Goal: Information Seeking & Learning: Check status

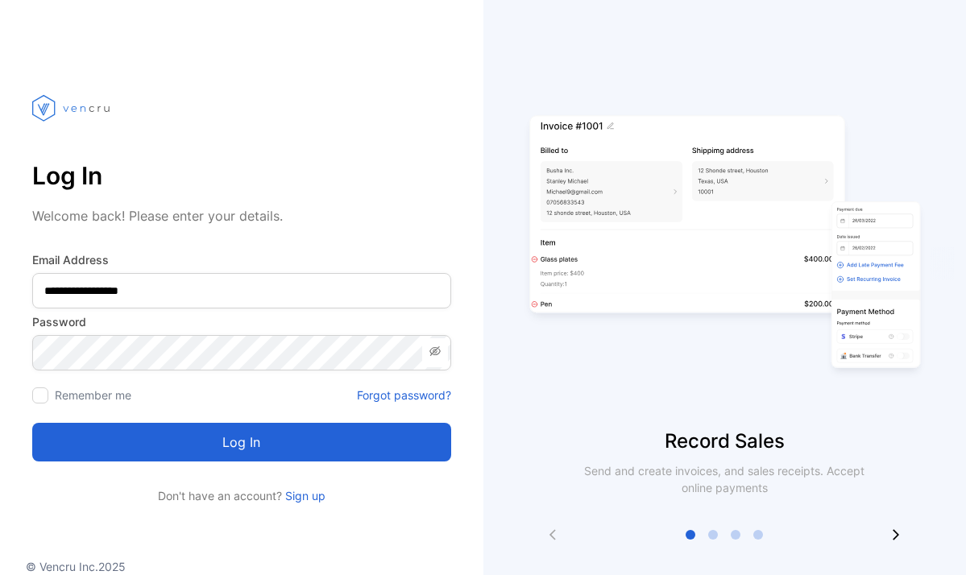
click at [152, 437] on button "Log in" at bounding box center [241, 442] width 419 height 39
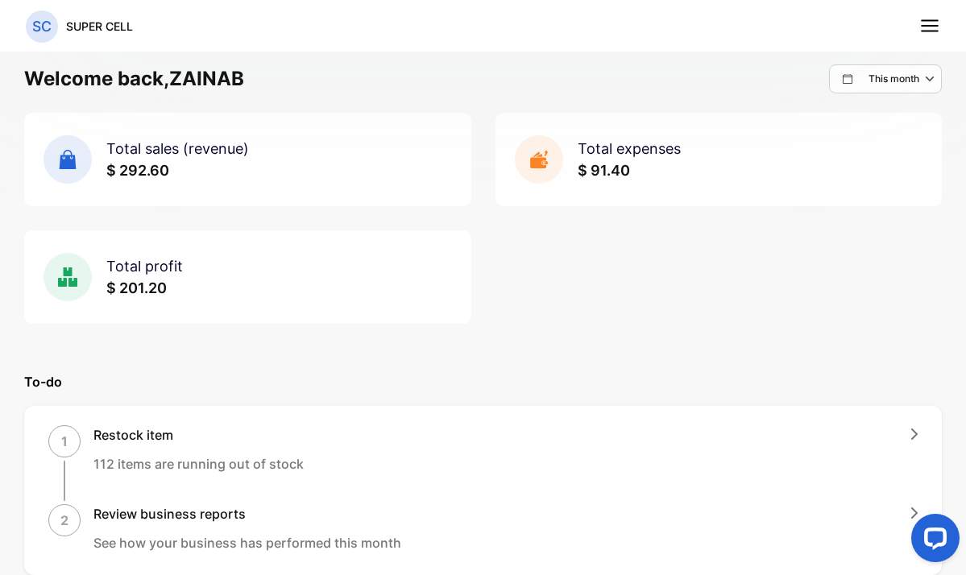
click at [900, 84] on p "This month" at bounding box center [894, 79] width 51 height 15
click at [886, 220] on p "Custom" at bounding box center [895, 225] width 35 height 15
select select "*"
select select "****"
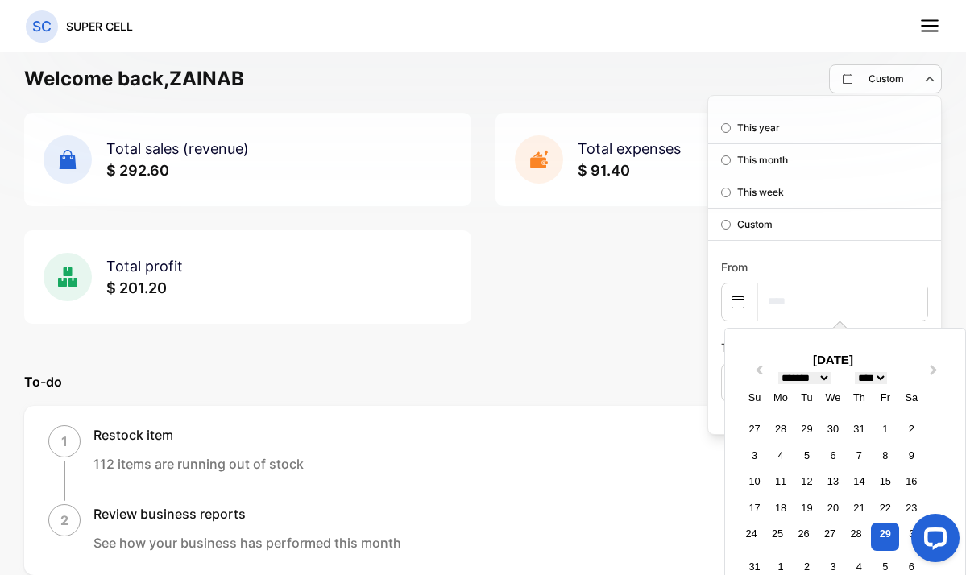
click at [775, 284] on input "text" at bounding box center [842, 302] width 169 height 36
click at [789, 302] on input "text" at bounding box center [842, 302] width 169 height 36
click at [875, 540] on div "29" at bounding box center [885, 537] width 28 height 28
type input "**********"
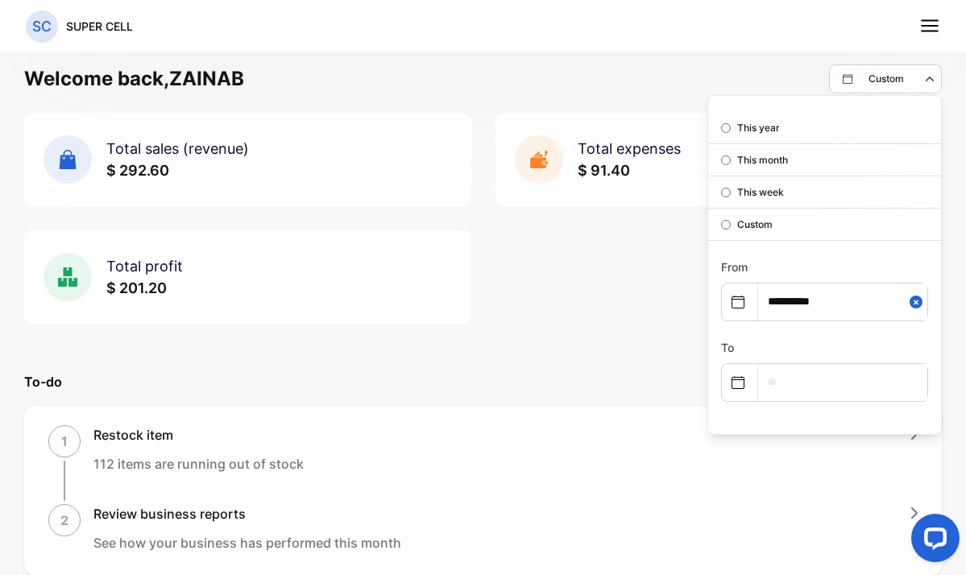
click at [800, 383] on input "text" at bounding box center [842, 382] width 169 height 36
select select "*"
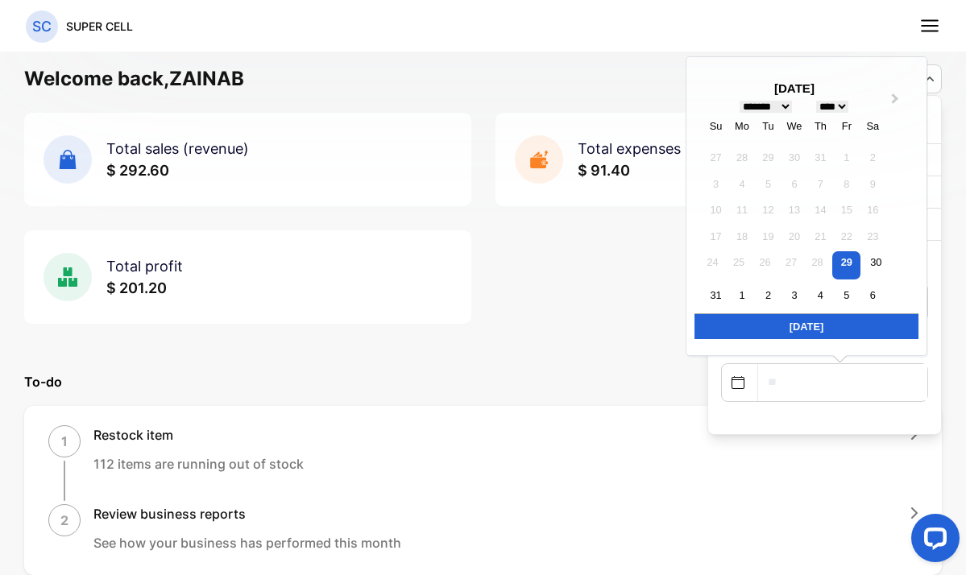
click at [732, 379] on icon at bounding box center [738, 382] width 13 height 13
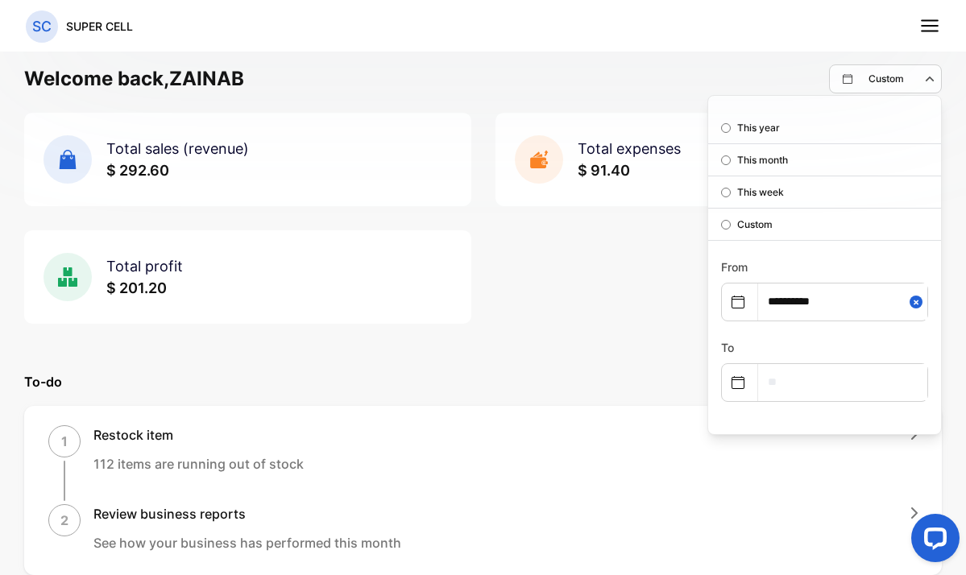
click at [732, 379] on icon at bounding box center [738, 382] width 13 height 13
click at [878, 375] on input "text" at bounding box center [842, 382] width 169 height 36
select select "*"
click at [804, 462] on div "1 Restock item 112 items are running out of stock" at bounding box center [483, 464] width 870 height 76
click at [796, 386] on p "To-do" at bounding box center [483, 381] width 918 height 19
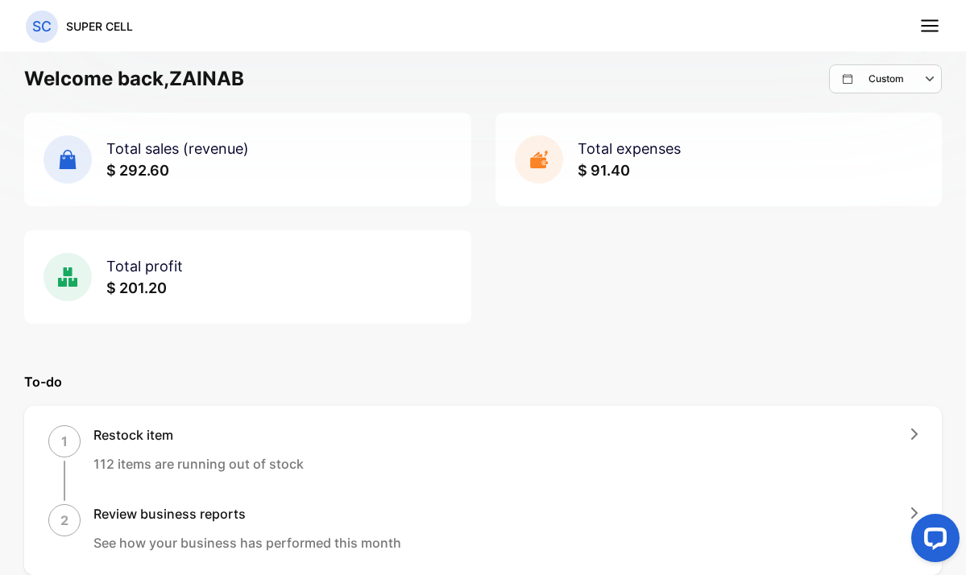
click at [902, 76] on div "Custom" at bounding box center [892, 78] width 98 height 19
click at [761, 401] on div at bounding box center [824, 383] width 207 height 39
click at [783, 384] on input "text" at bounding box center [842, 382] width 169 height 36
select select "*"
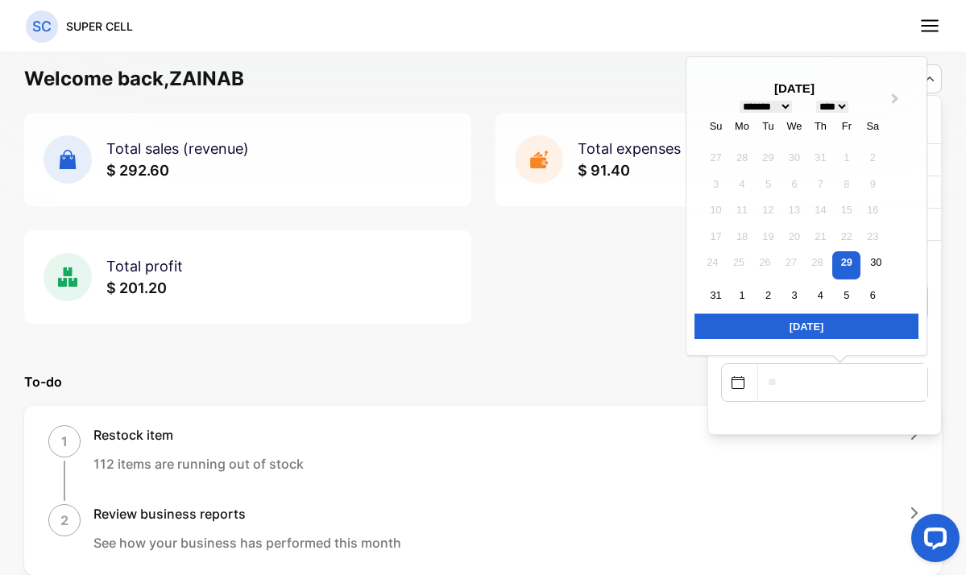
click at [774, 324] on div "[DATE]" at bounding box center [807, 327] width 224 height 26
type input "**********"
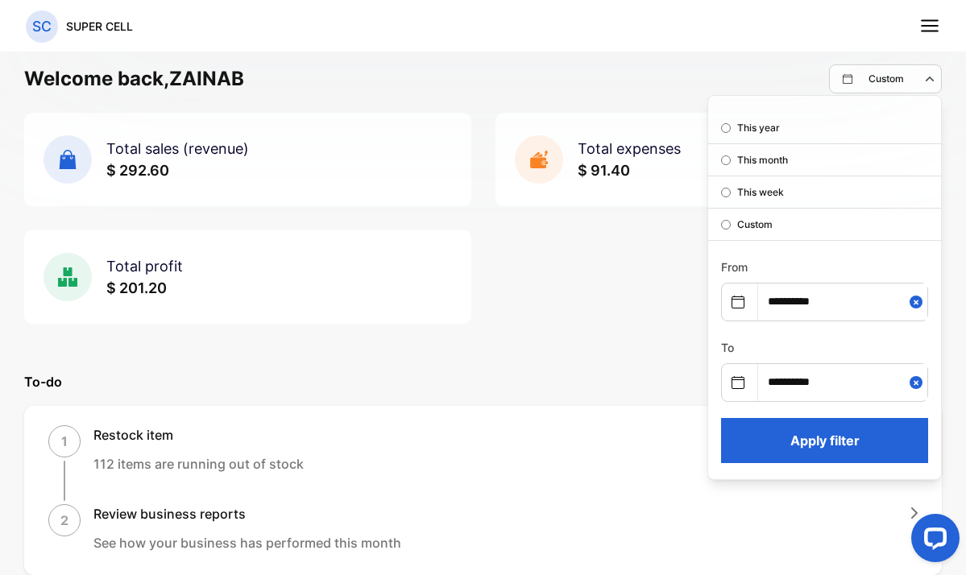
click at [801, 444] on button "Apply filter" at bounding box center [824, 440] width 207 height 45
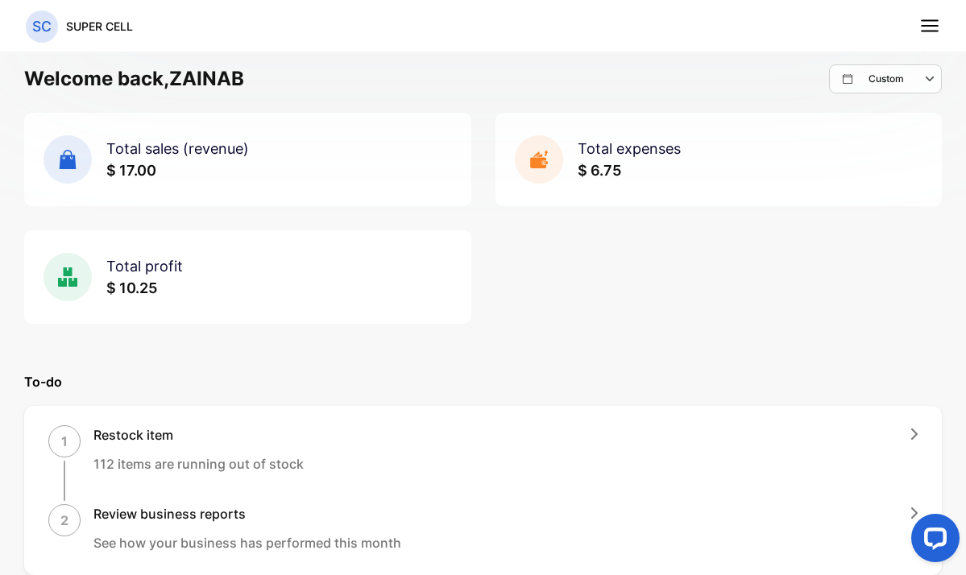
click at [933, 26] on line at bounding box center [930, 26] width 16 height 0
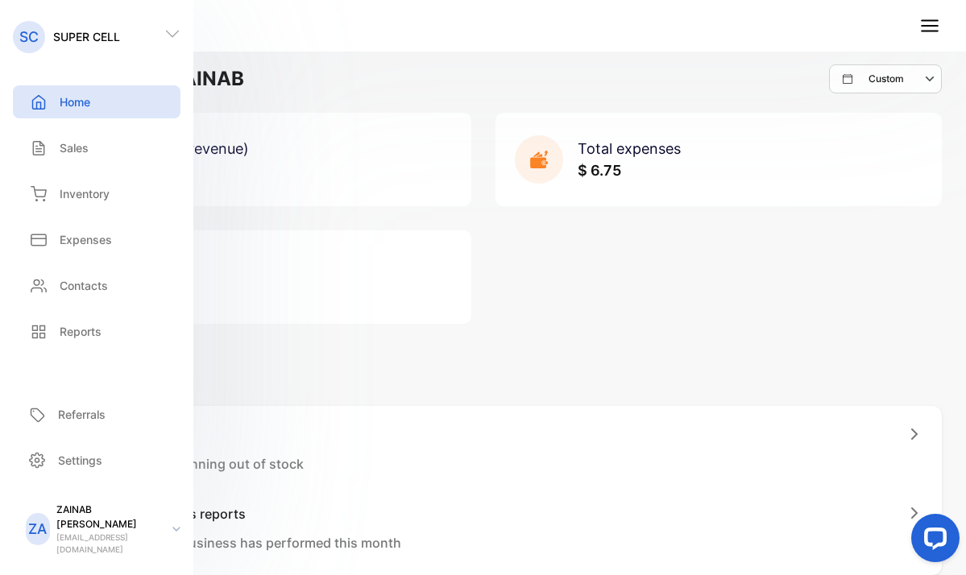
click at [669, 230] on div "Total sales (revenue) $ 17.00 Total expenses $ 6.75 Total profit $ 10.25" at bounding box center [483, 218] width 918 height 211
